Goal: Find specific page/section: Find specific page/section

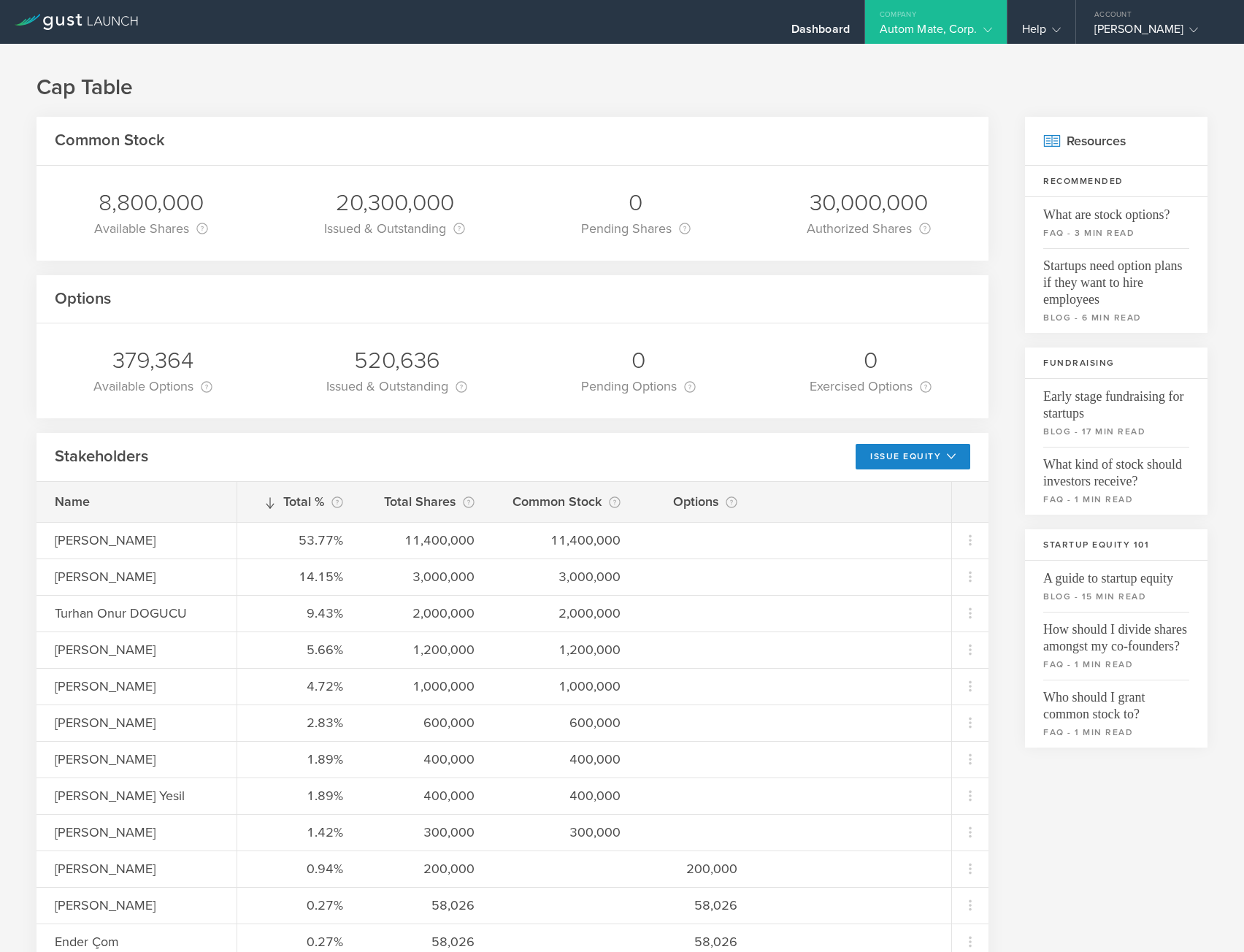
click at [421, 92] on h1 "Cap Table" at bounding box center [622, 87] width 1171 height 29
click at [829, 29] on div "Dashboard" at bounding box center [820, 32] width 58 height 22
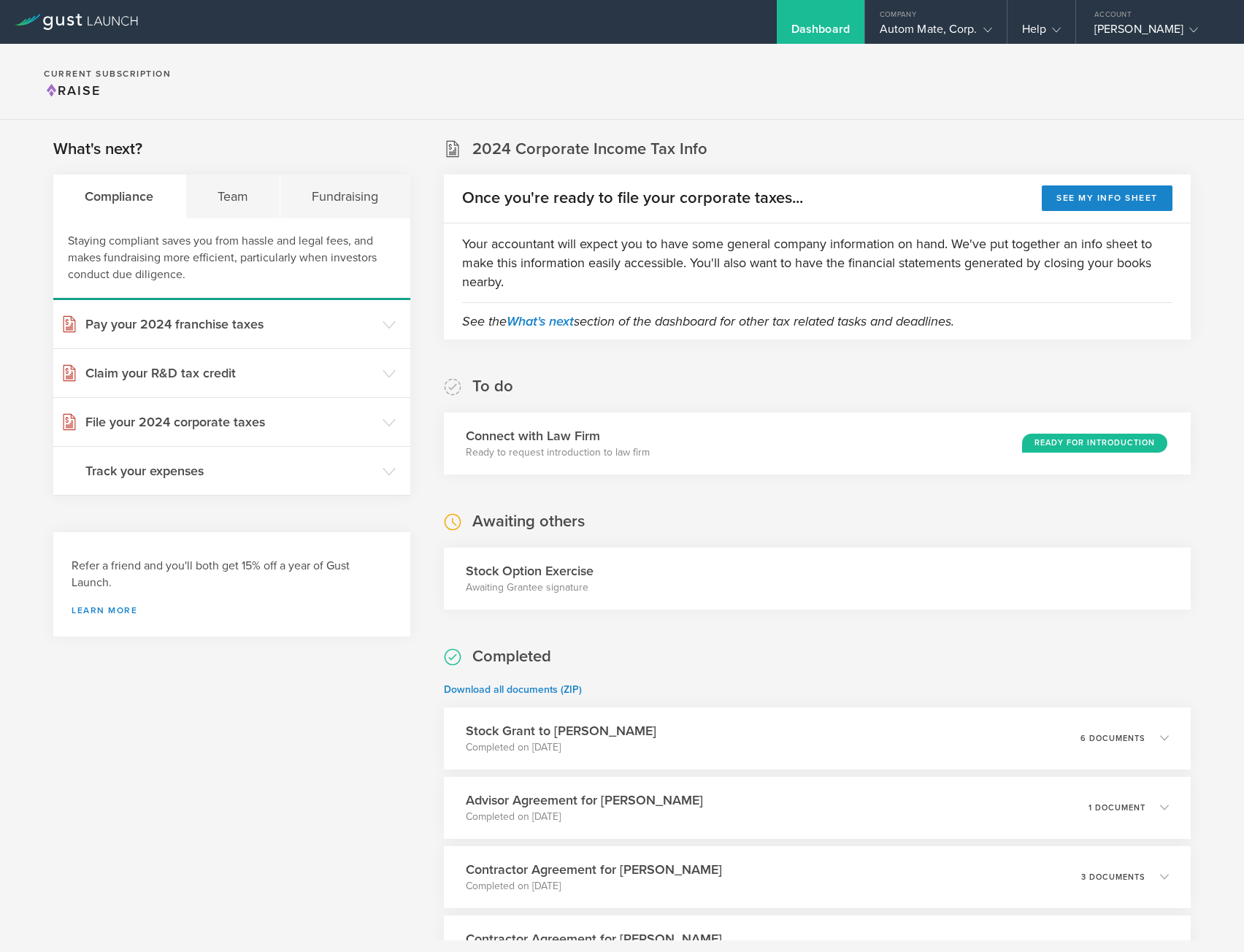
click at [580, 78] on section "Current Subscription Raise" at bounding box center [622, 81] width 1244 height 76
click at [948, 32] on div "Autom Mate, Corp." at bounding box center [936, 32] width 112 height 22
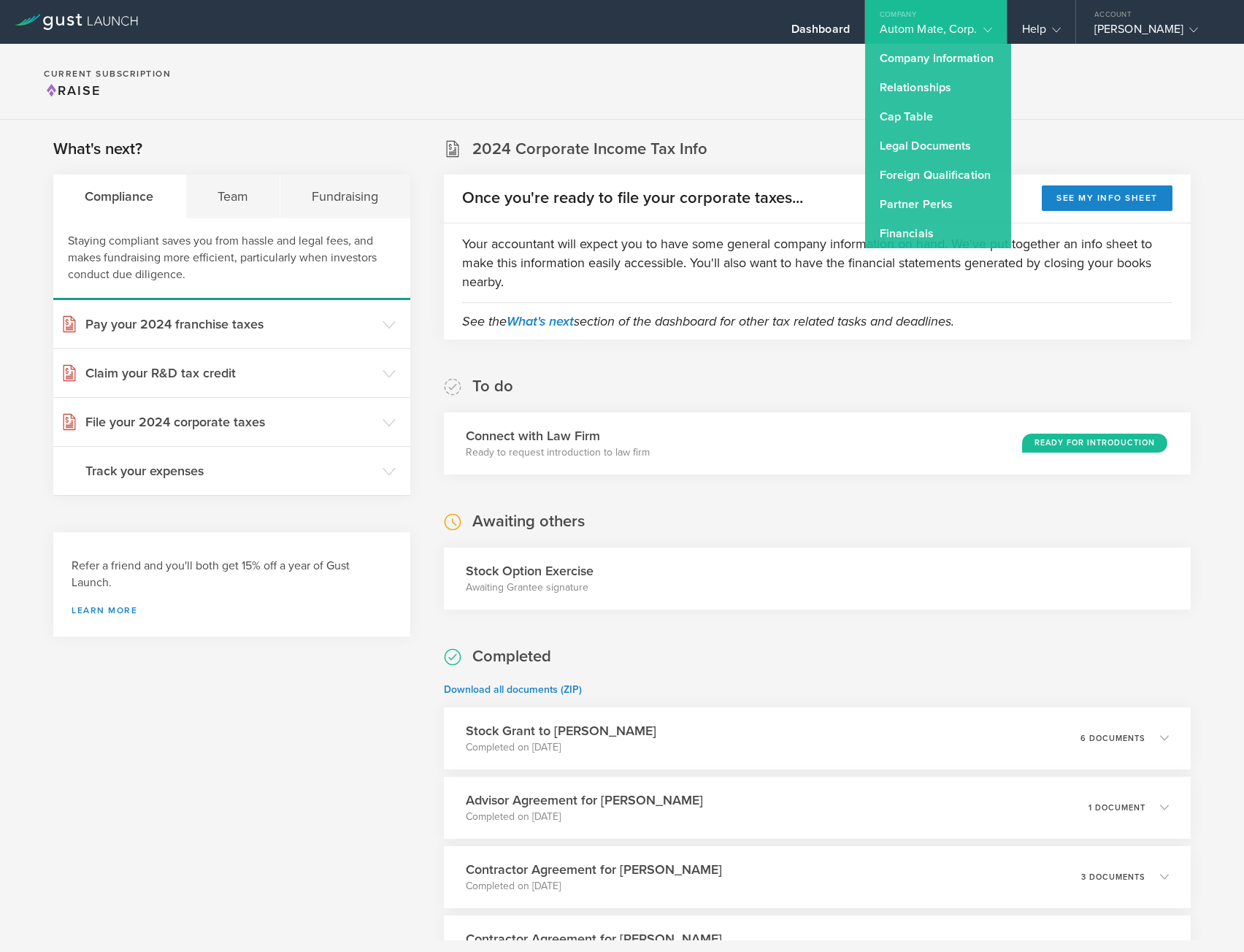
click at [667, 77] on section "Current Subscription Raise" at bounding box center [622, 81] width 1244 height 76
